Goal: Use online tool/utility: Utilize a website feature to perform a specific function

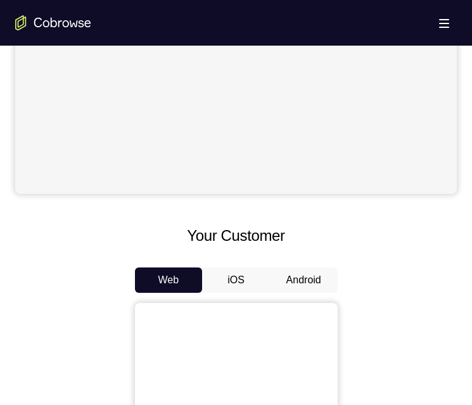
scroll to position [380, 0]
click at [301, 277] on button "Android" at bounding box center [304, 279] width 68 height 25
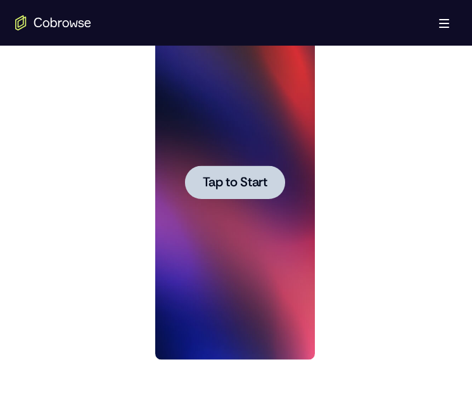
scroll to position [634, 0]
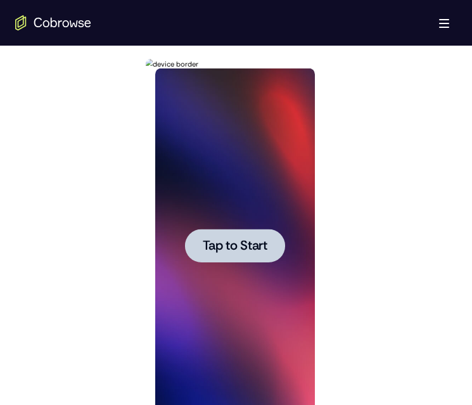
click at [254, 246] on span "Tap to Start" at bounding box center [235, 246] width 65 height 13
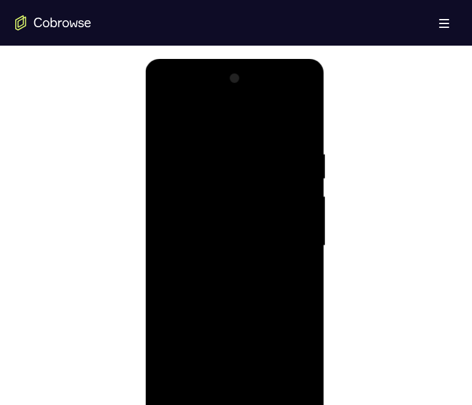
scroll to position [697, 0]
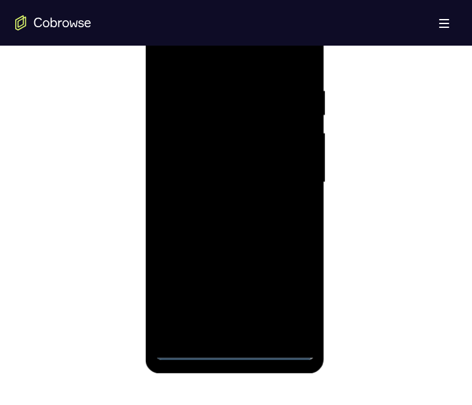
click at [235, 345] on div at bounding box center [235, 182] width 160 height 355
click at [235, 350] on div at bounding box center [235, 182] width 160 height 355
click at [294, 299] on div at bounding box center [235, 182] width 160 height 355
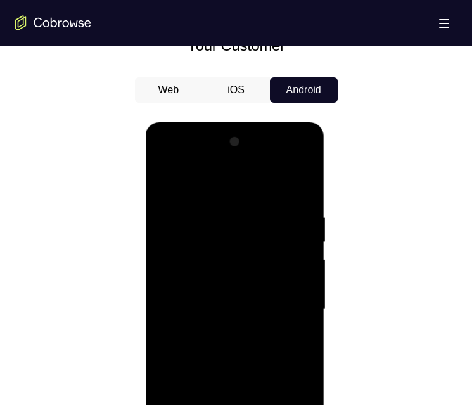
click at [210, 190] on div at bounding box center [235, 309] width 160 height 355
click at [288, 304] on div at bounding box center [235, 309] width 160 height 355
click at [219, 330] on div at bounding box center [235, 309] width 160 height 355
click at [209, 300] on div at bounding box center [235, 309] width 160 height 355
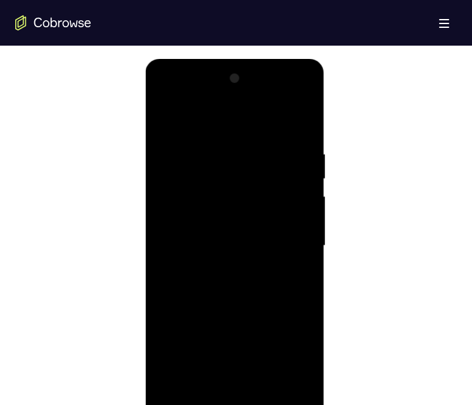
click at [238, 225] on div at bounding box center [235, 245] width 160 height 355
click at [267, 248] on div at bounding box center [235, 245] width 160 height 355
click at [243, 292] on div at bounding box center [235, 245] width 160 height 355
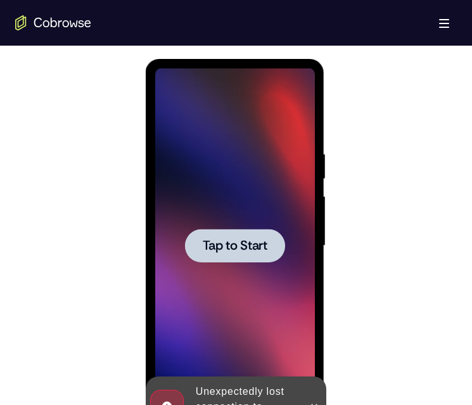
click at [266, 240] on span "Tap to Start" at bounding box center [235, 246] width 65 height 13
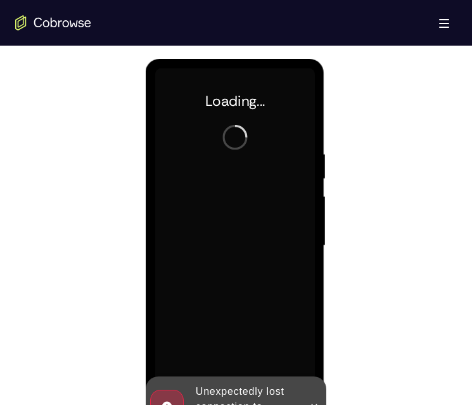
scroll to position [697, 0]
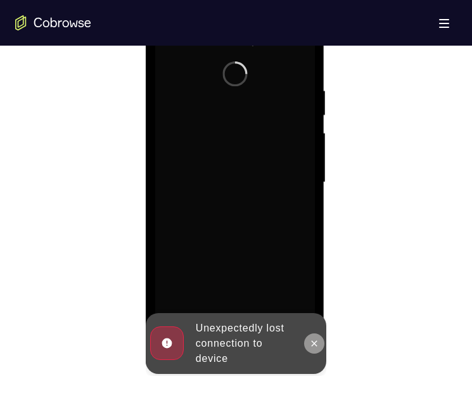
click at [314, 344] on icon at bounding box center [315, 343] width 6 height 6
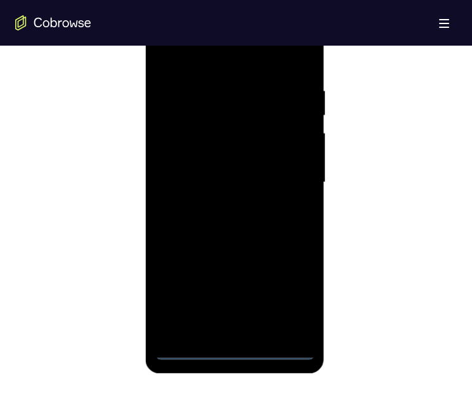
click at [228, 348] on div at bounding box center [235, 182] width 160 height 355
click at [296, 301] on div at bounding box center [235, 182] width 160 height 355
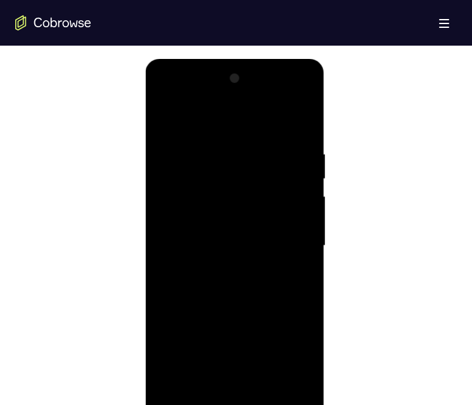
click at [226, 124] on div at bounding box center [235, 245] width 160 height 355
click at [281, 240] on div at bounding box center [235, 245] width 160 height 355
click at [218, 271] on div at bounding box center [235, 245] width 160 height 355
click at [228, 236] on div at bounding box center [235, 245] width 160 height 355
click at [232, 212] on div at bounding box center [235, 245] width 160 height 355
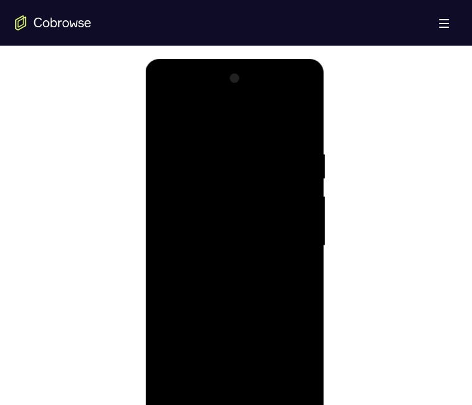
click at [247, 243] on div at bounding box center [235, 245] width 160 height 355
click at [248, 289] on div at bounding box center [235, 245] width 160 height 355
click at [252, 273] on div at bounding box center [235, 245] width 160 height 355
click at [243, 299] on div at bounding box center [235, 245] width 160 height 355
click at [223, 150] on div at bounding box center [235, 245] width 160 height 355
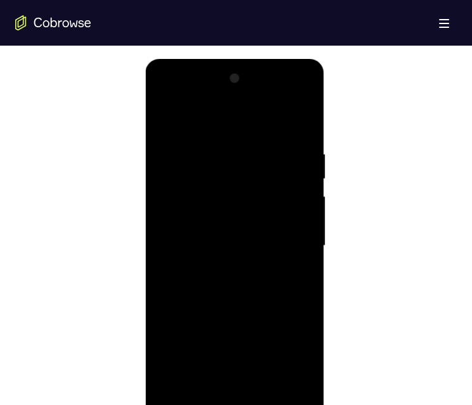
click at [292, 207] on div at bounding box center [235, 245] width 160 height 355
click at [299, 193] on div at bounding box center [235, 245] width 160 height 355
click at [289, 199] on div at bounding box center [235, 245] width 160 height 355
click at [297, 195] on div at bounding box center [235, 245] width 160 height 355
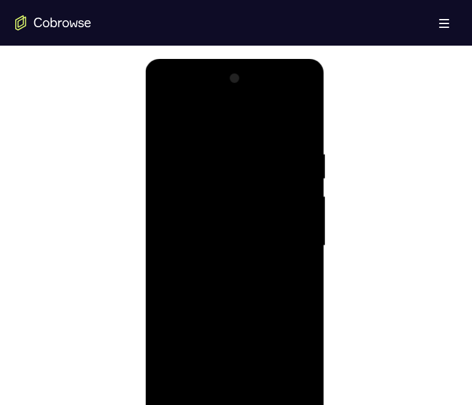
click at [297, 195] on div at bounding box center [235, 245] width 160 height 355
click at [297, 160] on div at bounding box center [235, 245] width 160 height 355
click at [294, 172] on div at bounding box center [235, 245] width 160 height 355
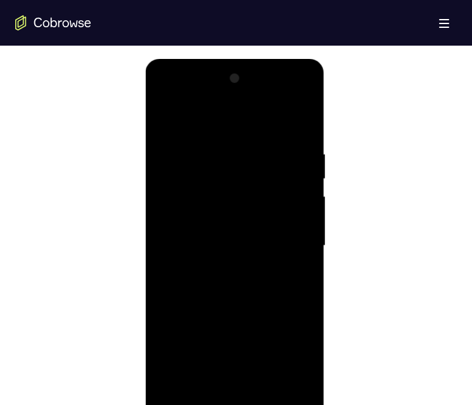
click at [299, 127] on div at bounding box center [235, 245] width 160 height 355
click at [261, 393] on div at bounding box center [235, 245] width 160 height 355
click at [231, 313] on div at bounding box center [235, 245] width 160 height 355
click at [257, 233] on div at bounding box center [235, 245] width 160 height 355
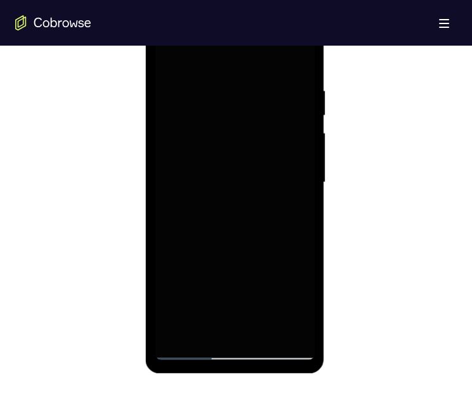
click at [285, 226] on div at bounding box center [235, 182] width 160 height 355
click at [167, 61] on div at bounding box center [235, 182] width 160 height 355
click at [233, 205] on div at bounding box center [235, 182] width 160 height 355
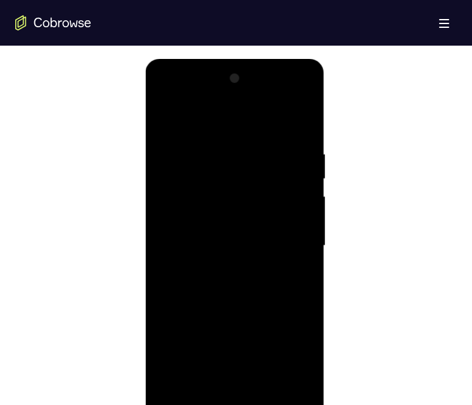
click at [167, 118] on div at bounding box center [235, 245] width 160 height 355
click at [223, 263] on div at bounding box center [235, 245] width 160 height 355
click at [166, 116] on div at bounding box center [235, 245] width 160 height 355
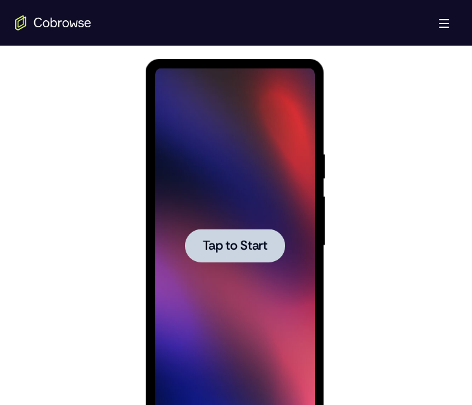
drag, startPoint x: 218, startPoint y: 263, endPoint x: 227, endPoint y: 256, distance: 11.3
click at [223, 259] on div "Tap to Start" at bounding box center [235, 245] width 160 height 355
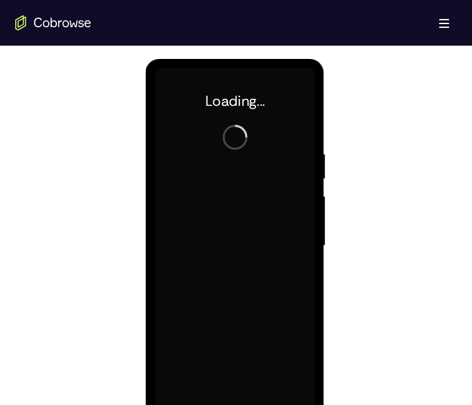
click at [227, 256] on div at bounding box center [235, 245] width 160 height 355
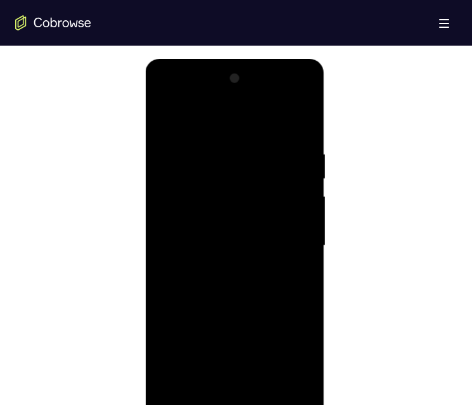
scroll to position [683, 0]
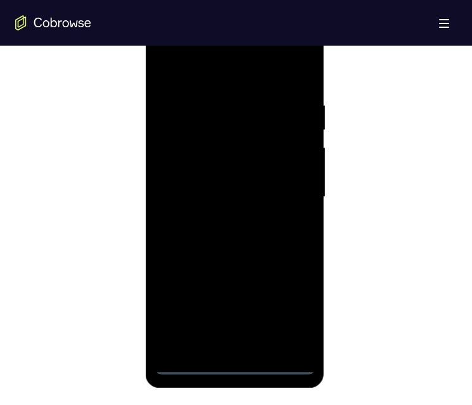
click at [239, 364] on div at bounding box center [235, 197] width 160 height 355
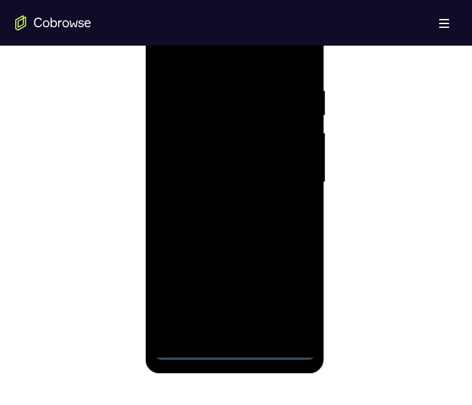
click at [290, 292] on div at bounding box center [235, 182] width 160 height 355
click at [218, 56] on div at bounding box center [235, 182] width 160 height 355
click at [288, 182] on div at bounding box center [235, 182] width 160 height 355
click at [226, 203] on div at bounding box center [235, 182] width 160 height 355
click at [248, 173] on div at bounding box center [235, 182] width 160 height 355
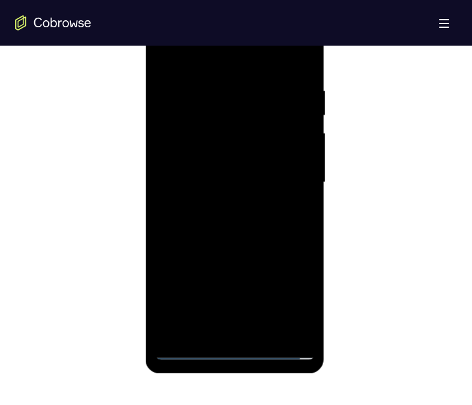
click at [238, 151] on div at bounding box center [235, 182] width 160 height 355
click at [255, 177] on div at bounding box center [235, 182] width 160 height 355
click at [244, 225] on div at bounding box center [235, 182] width 160 height 355
click at [238, 219] on div at bounding box center [235, 182] width 160 height 355
click at [235, 238] on div at bounding box center [235, 182] width 160 height 355
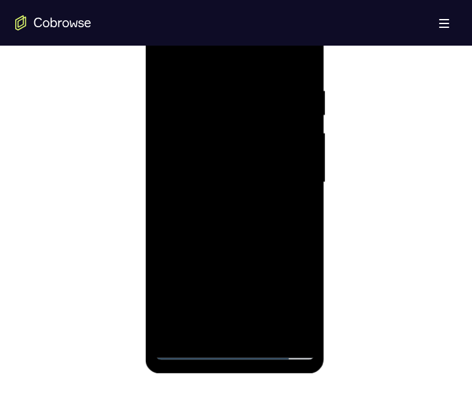
click at [219, 80] on div at bounding box center [235, 182] width 160 height 355
click at [304, 141] on div at bounding box center [235, 182] width 160 height 355
click at [304, 132] on div at bounding box center [235, 182] width 160 height 355
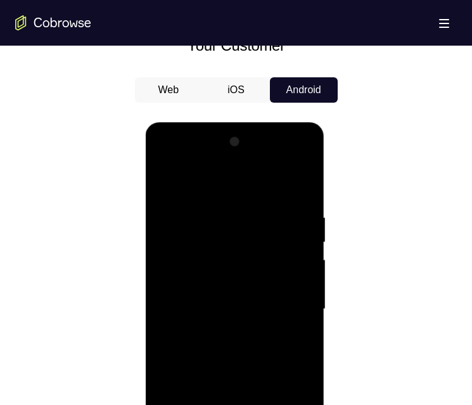
click at [289, 254] on div at bounding box center [235, 309] width 160 height 355
click at [290, 254] on div at bounding box center [235, 309] width 160 height 355
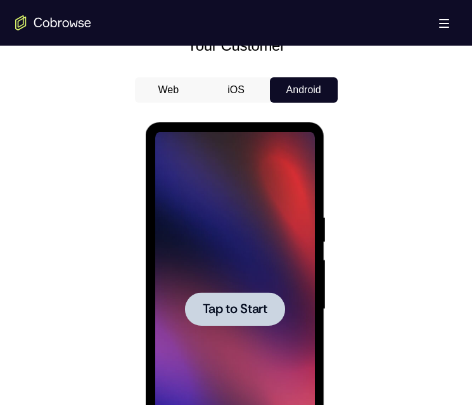
drag, startPoint x: 228, startPoint y: 319, endPoint x: 235, endPoint y: 322, distance: 6.8
click at [235, 322] on div at bounding box center [235, 309] width 100 height 34
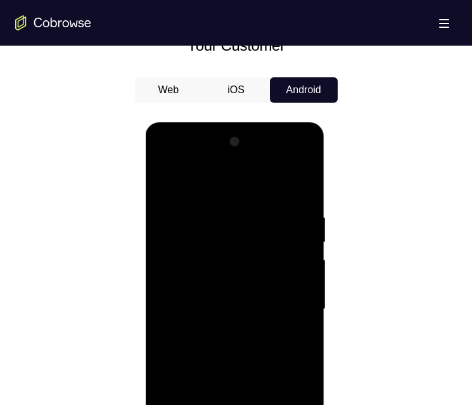
scroll to position [697, 0]
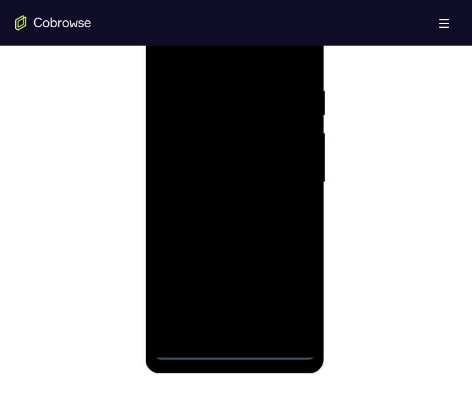
click at [233, 347] on div at bounding box center [235, 182] width 160 height 355
click at [286, 292] on div at bounding box center [235, 182] width 160 height 355
click at [228, 61] on div at bounding box center [235, 182] width 160 height 355
click at [284, 175] on div at bounding box center [235, 182] width 160 height 355
click at [217, 207] on div at bounding box center [235, 182] width 160 height 355
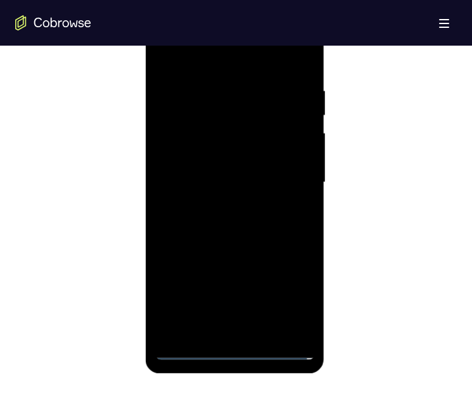
click at [234, 175] on div at bounding box center [235, 182] width 160 height 355
click at [239, 155] on div at bounding box center [235, 182] width 160 height 355
click at [244, 186] on div at bounding box center [235, 182] width 160 height 355
click at [259, 219] on div at bounding box center [235, 182] width 160 height 355
click at [258, 221] on div at bounding box center [235, 182] width 160 height 355
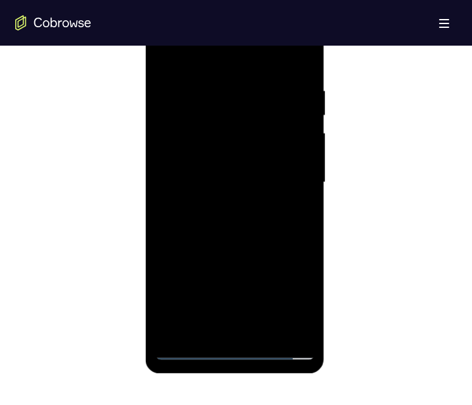
click at [249, 325] on div at bounding box center [235, 182] width 160 height 355
drag, startPoint x: 132, startPoint y: 61, endPoint x: 286, endPoint y: 66, distance: 154.1
click at [146, 61] on html "Online web based iOS Simulators and Android Emulators. Run iPhone, iPad, Mobile…" at bounding box center [236, 186] width 181 height 380
click at [287, 34] on div at bounding box center [235, 182] width 160 height 355
click at [304, 58] on div at bounding box center [235, 182] width 160 height 355
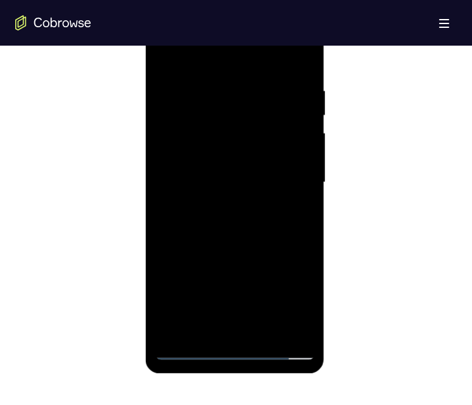
click at [167, 33] on div at bounding box center [235, 182] width 160 height 355
click at [178, 145] on div at bounding box center [235, 182] width 160 height 355
click at [238, 235] on div at bounding box center [235, 182] width 160 height 355
click at [269, 327] on div at bounding box center [235, 182] width 160 height 355
click at [232, 251] on div at bounding box center [235, 182] width 160 height 355
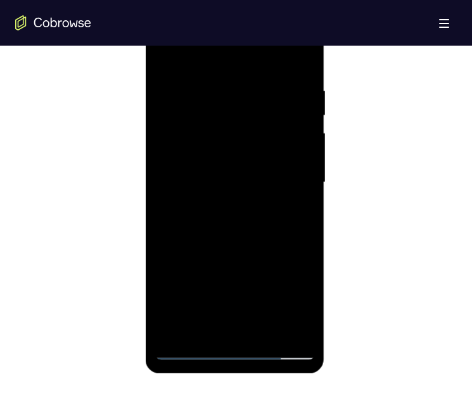
click at [257, 176] on div at bounding box center [235, 182] width 160 height 355
click at [167, 54] on div at bounding box center [235, 182] width 160 height 355
click at [167, 51] on div at bounding box center [235, 182] width 160 height 355
click at [219, 85] on div at bounding box center [235, 182] width 160 height 355
click at [286, 152] on div at bounding box center [235, 182] width 160 height 355
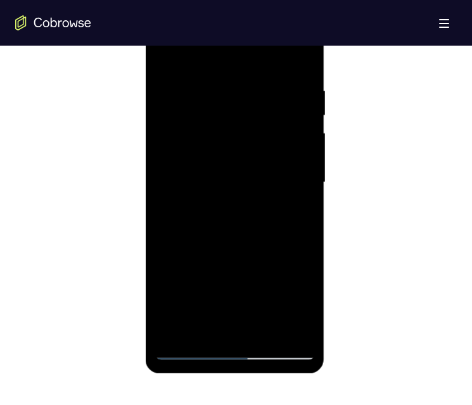
click at [294, 197] on div at bounding box center [235, 182] width 160 height 355
click at [297, 191] on div at bounding box center [235, 182] width 160 height 355
click at [293, 180] on div at bounding box center [235, 182] width 160 height 355
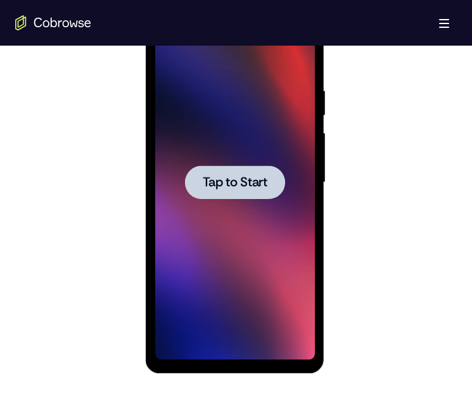
click at [226, 193] on div at bounding box center [235, 182] width 100 height 34
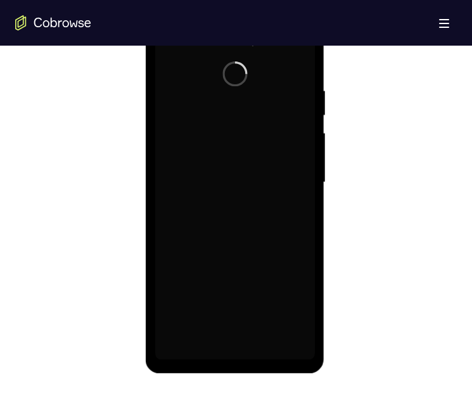
scroll to position [444, 0]
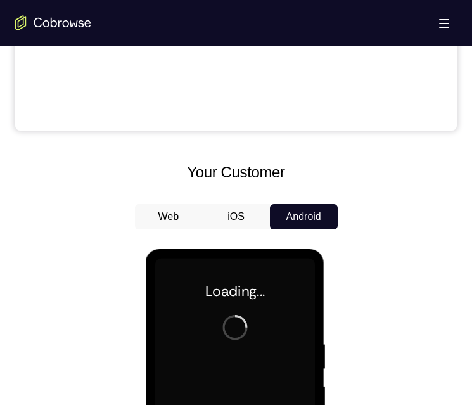
click at [226, 210] on button "iOS" at bounding box center [236, 216] width 68 height 25
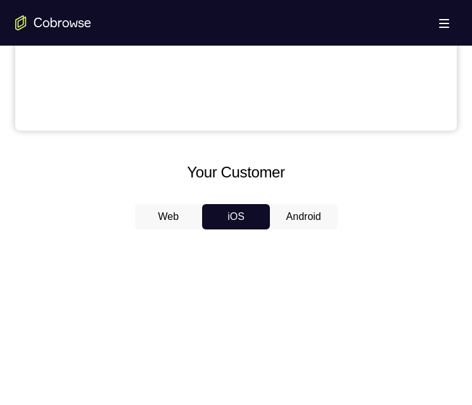
click at [175, 213] on button "Web" at bounding box center [169, 216] width 68 height 25
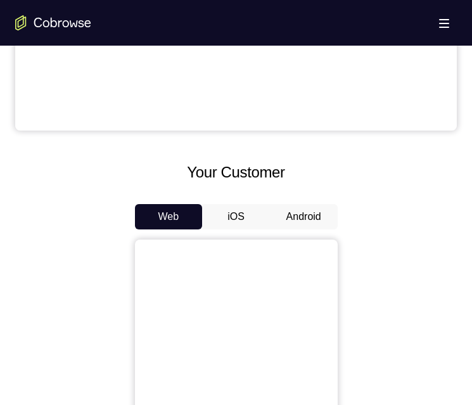
click at [309, 227] on button "Android" at bounding box center [304, 216] width 68 height 25
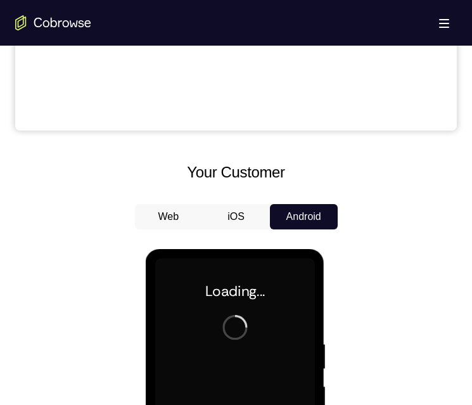
scroll to position [570, 0]
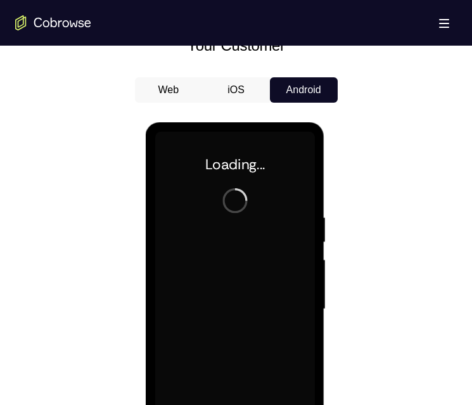
click at [63, 187] on div "Web iOS Android" at bounding box center [236, 289] width 442 height 425
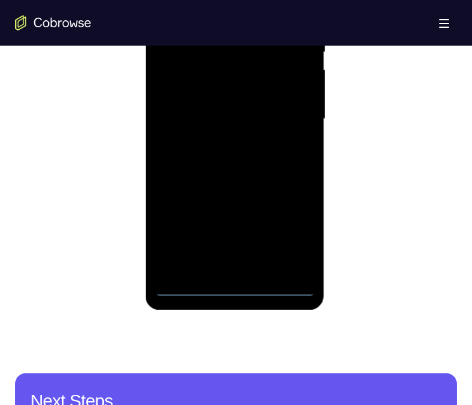
scroll to position [0, 0]
click at [235, 283] on div at bounding box center [235, 119] width 160 height 355
click at [229, 284] on div at bounding box center [235, 119] width 160 height 355
click at [286, 241] on div at bounding box center [235, 119] width 160 height 355
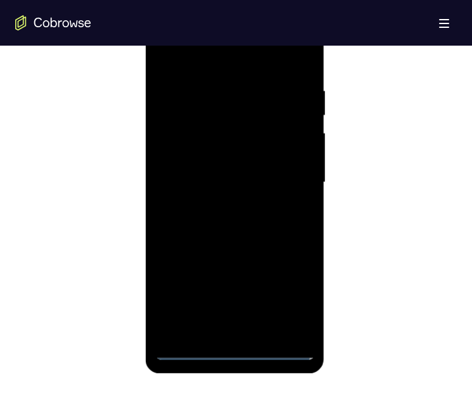
click at [245, 67] on div at bounding box center [235, 182] width 160 height 355
click at [293, 181] on div at bounding box center [235, 182] width 160 height 355
click at [221, 332] on div at bounding box center [235, 182] width 160 height 355
click at [264, 174] on div at bounding box center [235, 182] width 160 height 355
click at [265, 174] on div at bounding box center [235, 182] width 160 height 355
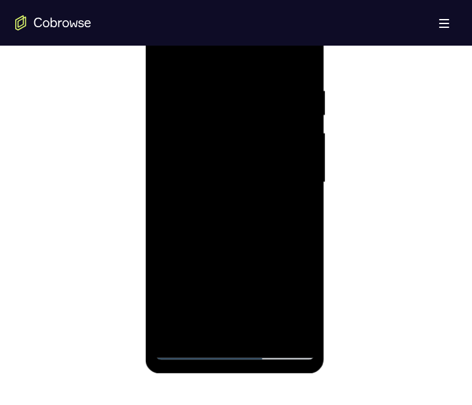
click at [255, 143] on div at bounding box center [235, 182] width 160 height 355
click at [252, 180] on div at bounding box center [235, 182] width 160 height 355
click at [241, 230] on div at bounding box center [235, 182] width 160 height 355
click at [244, 217] on div at bounding box center [235, 182] width 160 height 355
click at [254, 234] on div at bounding box center [235, 182] width 160 height 355
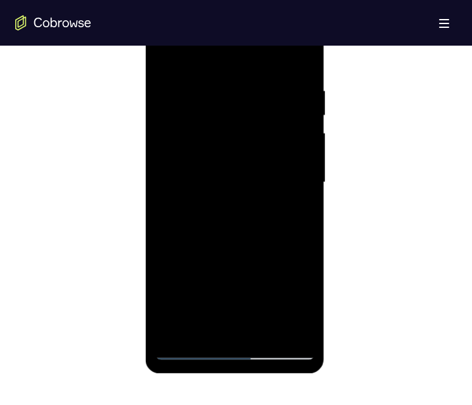
click at [268, 331] on div at bounding box center [235, 182] width 160 height 355
click at [250, 247] on div at bounding box center [235, 182] width 160 height 355
click at [170, 56] on div at bounding box center [235, 182] width 160 height 355
click at [212, 87] on div at bounding box center [235, 182] width 160 height 355
click at [302, 193] on div at bounding box center [235, 182] width 160 height 355
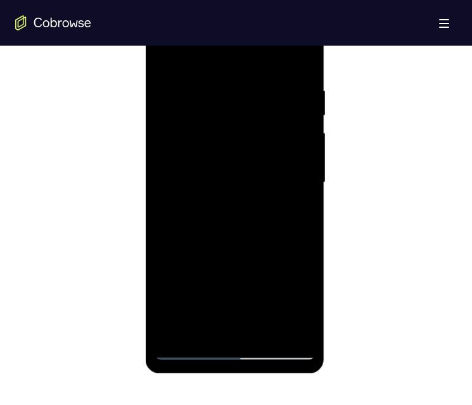
click at [302, 193] on div at bounding box center [235, 182] width 160 height 355
drag, startPoint x: 205, startPoint y: 208, endPoint x: 286, endPoint y: 205, distance: 81.2
click at [281, 205] on div at bounding box center [235, 182] width 160 height 355
drag, startPoint x: 236, startPoint y: 237, endPoint x: 273, endPoint y: 243, distance: 37.3
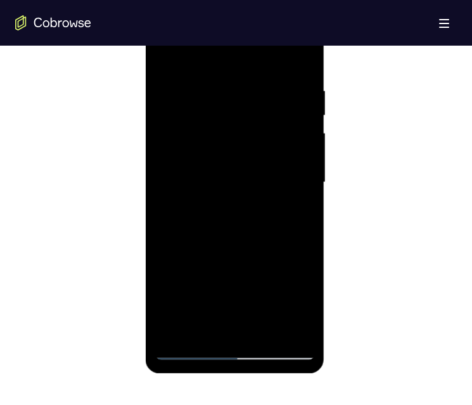
click at [273, 243] on div at bounding box center [235, 182] width 160 height 355
drag, startPoint x: 193, startPoint y: 231, endPoint x: 292, endPoint y: 198, distance: 104.2
click at [277, 240] on div at bounding box center [235, 182] width 160 height 355
click at [297, 60] on div at bounding box center [235, 182] width 160 height 355
drag, startPoint x: 261, startPoint y: 267, endPoint x: 257, endPoint y: 213, distance: 54.1
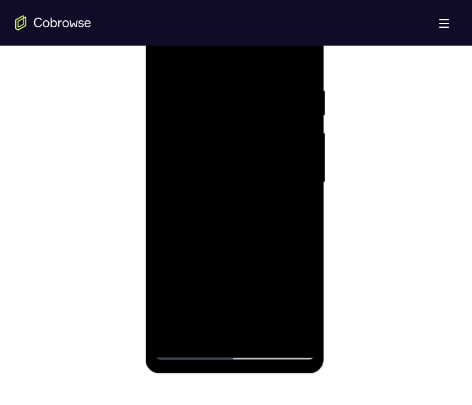
click at [257, 222] on div at bounding box center [235, 182] width 160 height 355
click at [304, 53] on div at bounding box center [235, 182] width 160 height 355
click at [295, 331] on div at bounding box center [235, 182] width 160 height 355
click at [179, 325] on div at bounding box center [235, 182] width 160 height 355
click at [296, 89] on div at bounding box center [235, 182] width 160 height 355
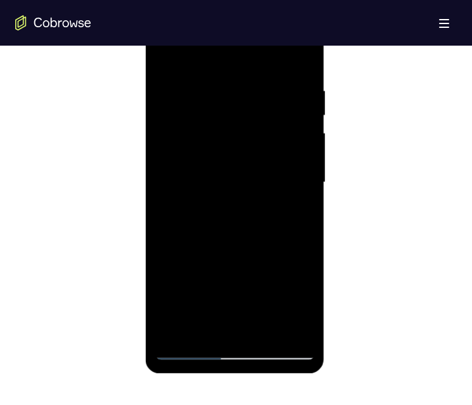
click at [306, 236] on div at bounding box center [235, 182] width 160 height 355
click at [303, 202] on div at bounding box center [235, 182] width 160 height 355
click at [314, 188] on div at bounding box center [235, 182] width 160 height 355
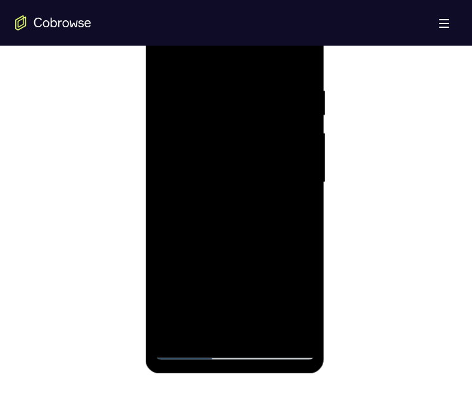
click at [305, 191] on div at bounding box center [235, 182] width 160 height 355
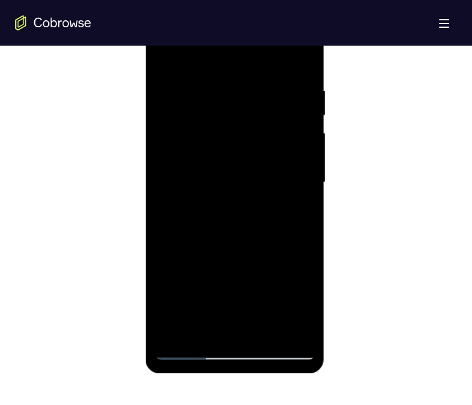
click at [305, 191] on div at bounding box center [235, 182] width 160 height 355
click at [302, 58] on div at bounding box center [235, 182] width 160 height 355
drag, startPoint x: 228, startPoint y: 223, endPoint x: 233, endPoint y: 298, distance: 75.0
click at [233, 298] on div at bounding box center [235, 182] width 160 height 355
click at [216, 80] on div at bounding box center [235, 182] width 160 height 355
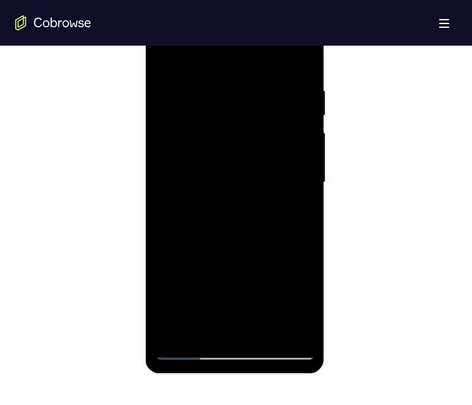
click at [216, 80] on div at bounding box center [235, 182] width 160 height 355
